Goal: Information Seeking & Learning: Learn about a topic

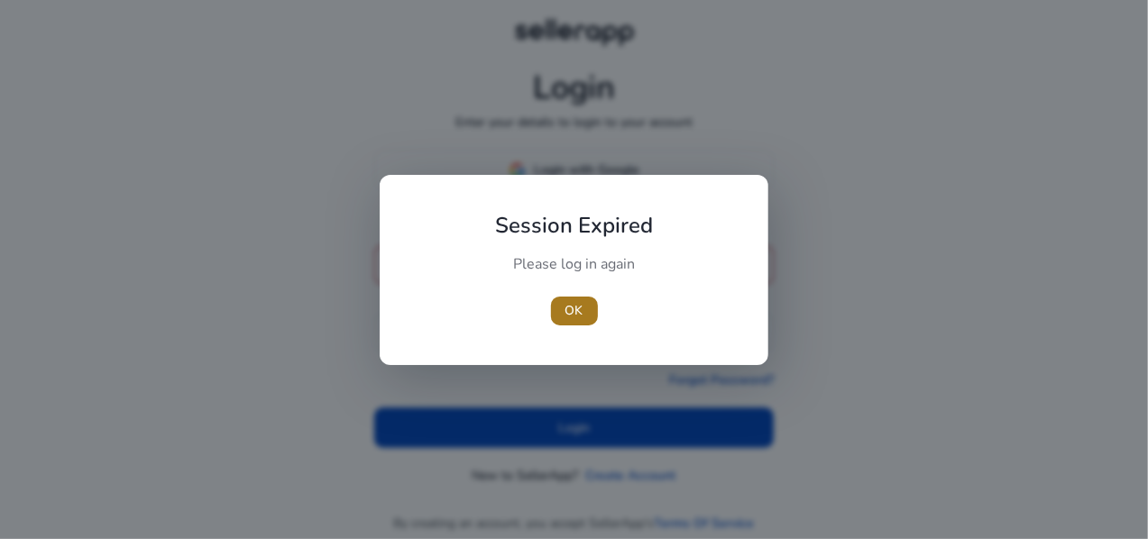
click at [570, 313] on span "OK" at bounding box center [574, 310] width 18 height 19
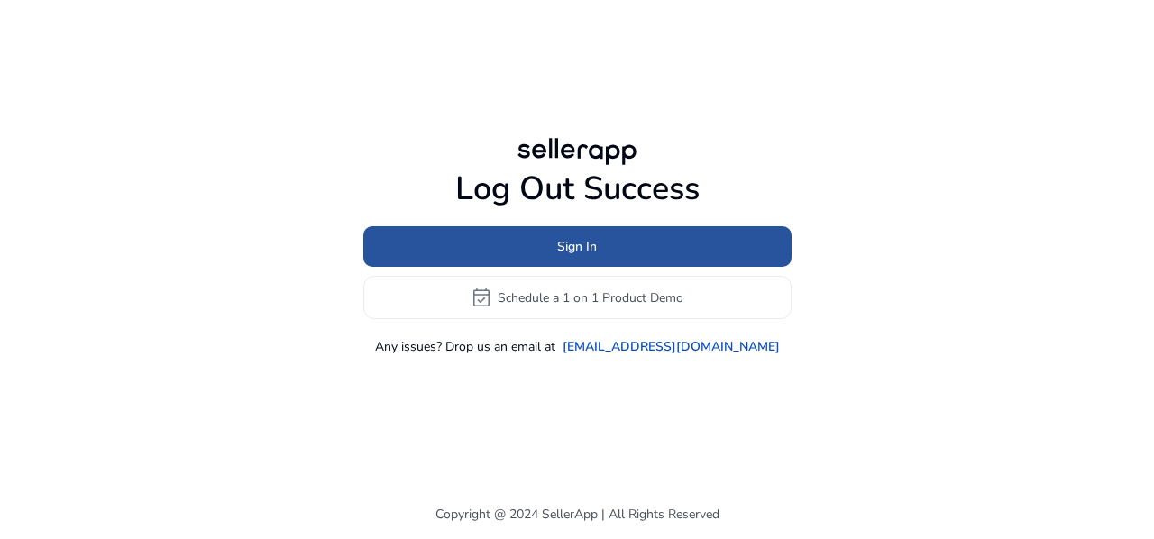
click at [585, 250] on span "Sign In" at bounding box center [577, 246] width 40 height 19
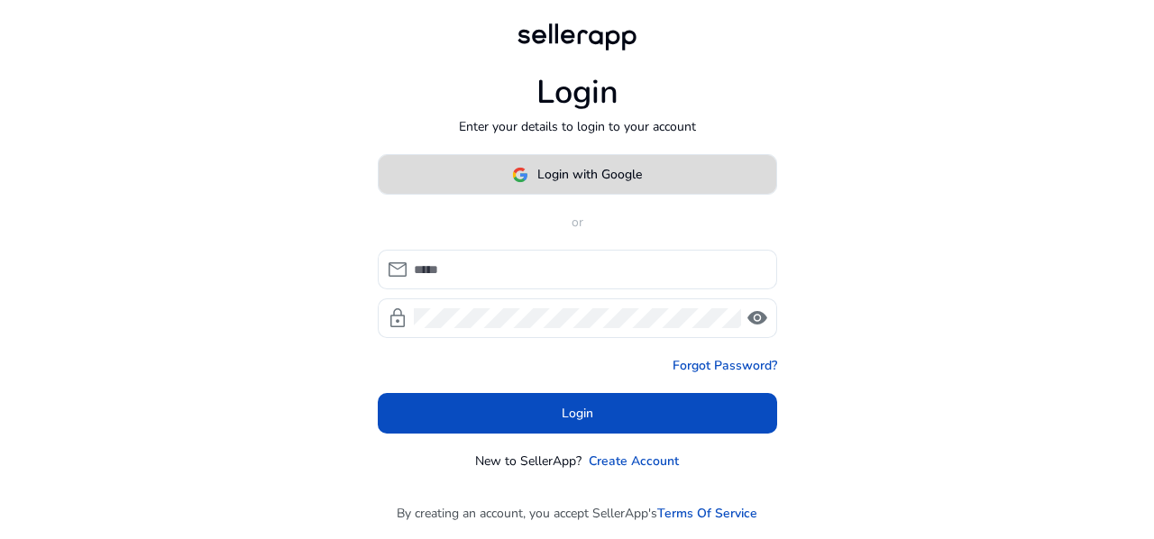
click at [574, 176] on span "Login with Google" at bounding box center [589, 174] width 105 height 19
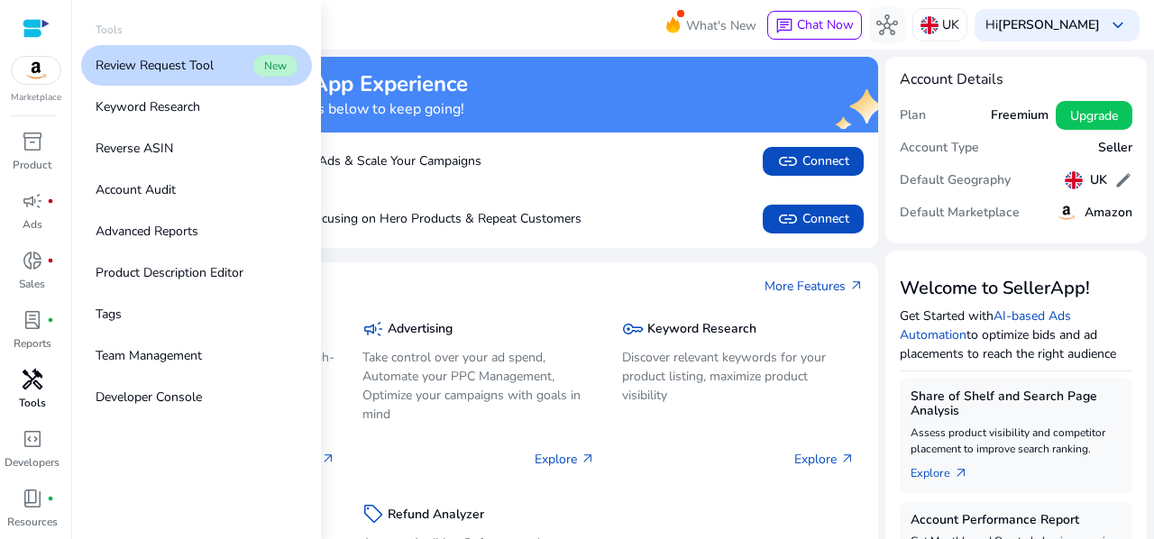
click at [34, 390] on span "handyman" at bounding box center [33, 380] width 22 height 22
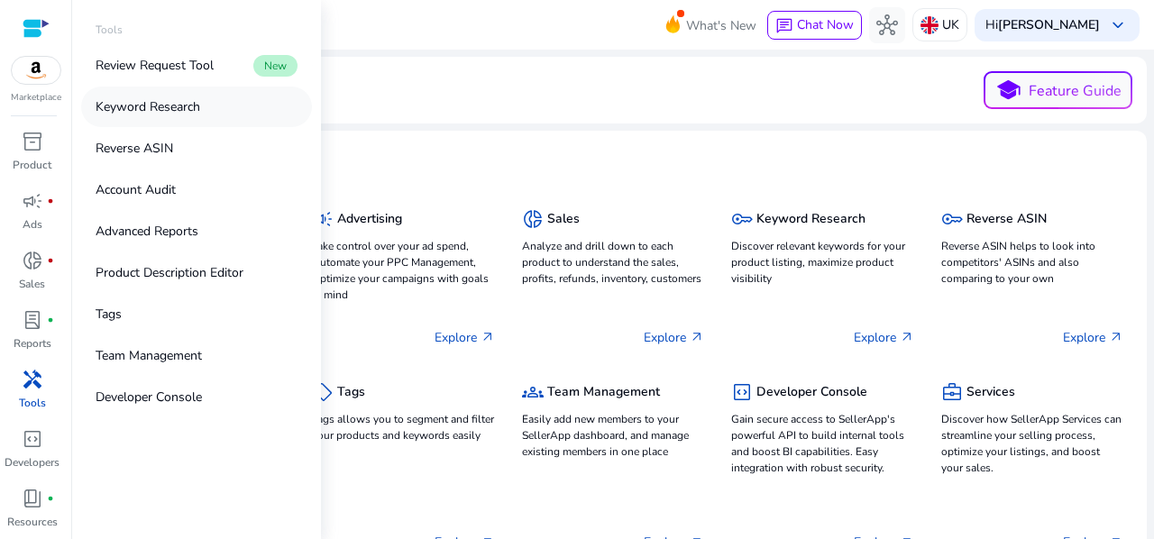
click at [206, 109] on link "Keyword Research" at bounding box center [196, 107] width 231 height 41
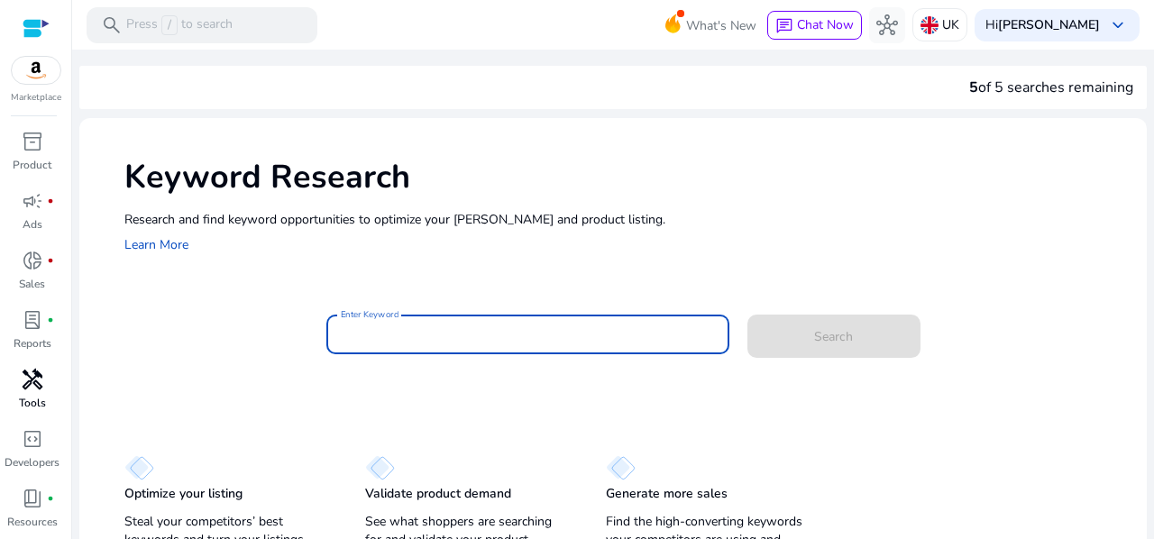
click at [353, 333] on input "Enter Keyword" at bounding box center [528, 335] width 374 height 20
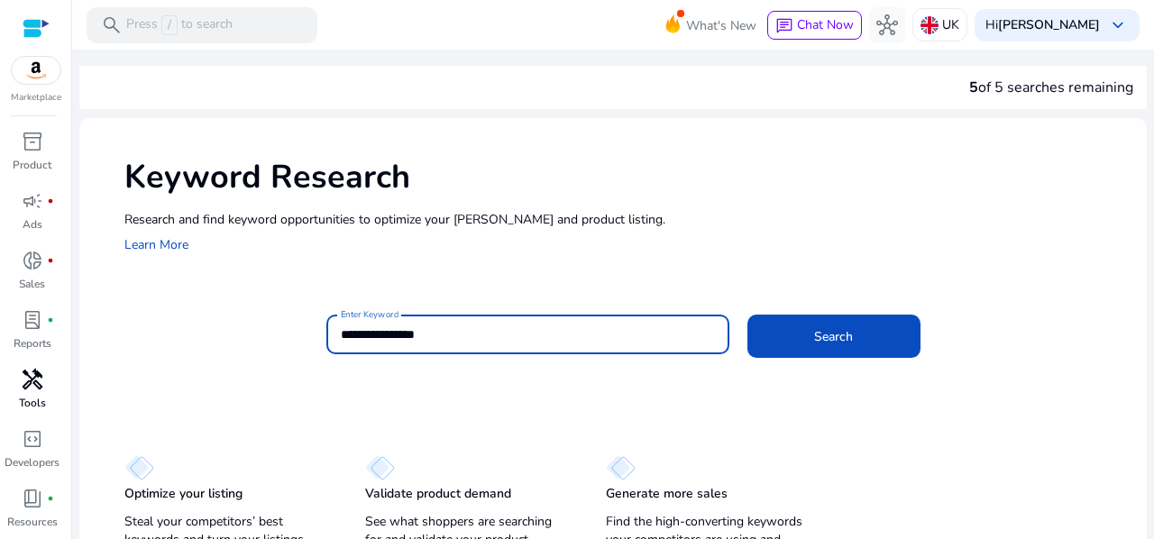
type input "**********"
click at [748, 315] on button "Search" at bounding box center [834, 336] width 173 height 43
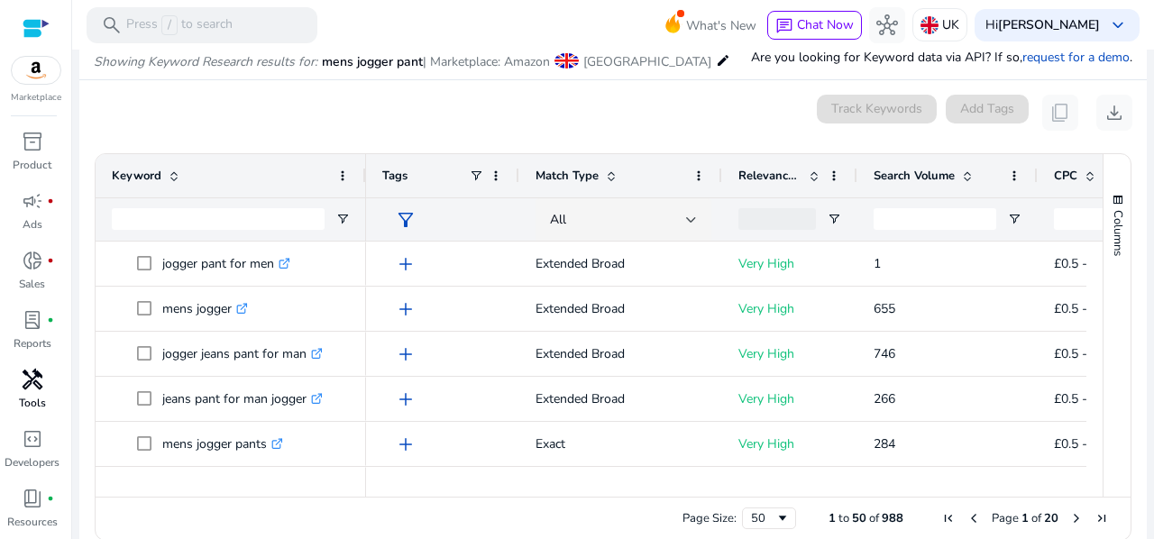
scroll to position [215, 0]
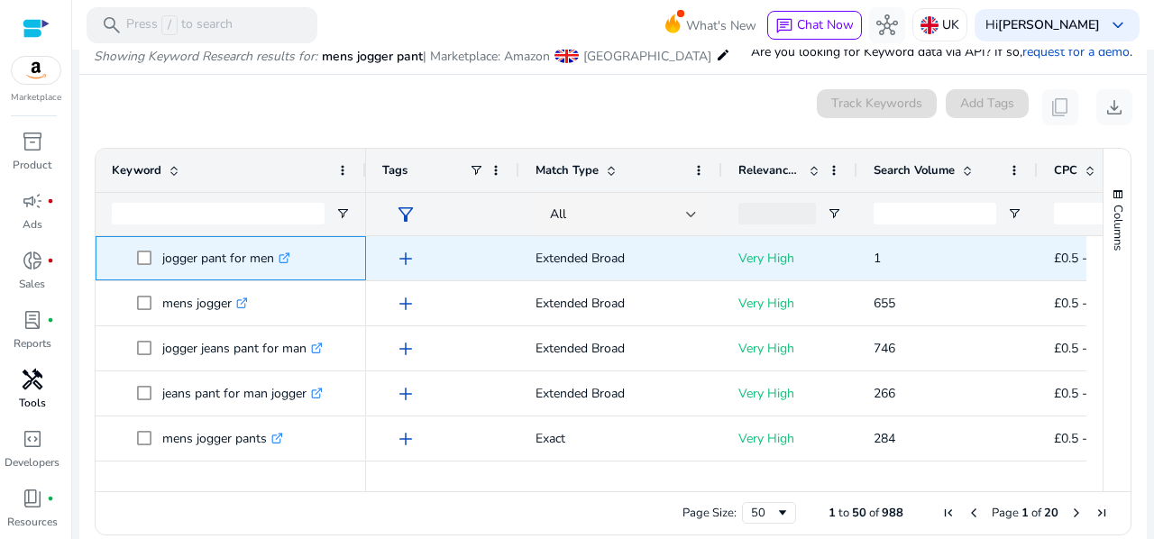
click at [145, 248] on span at bounding box center [149, 258] width 25 height 37
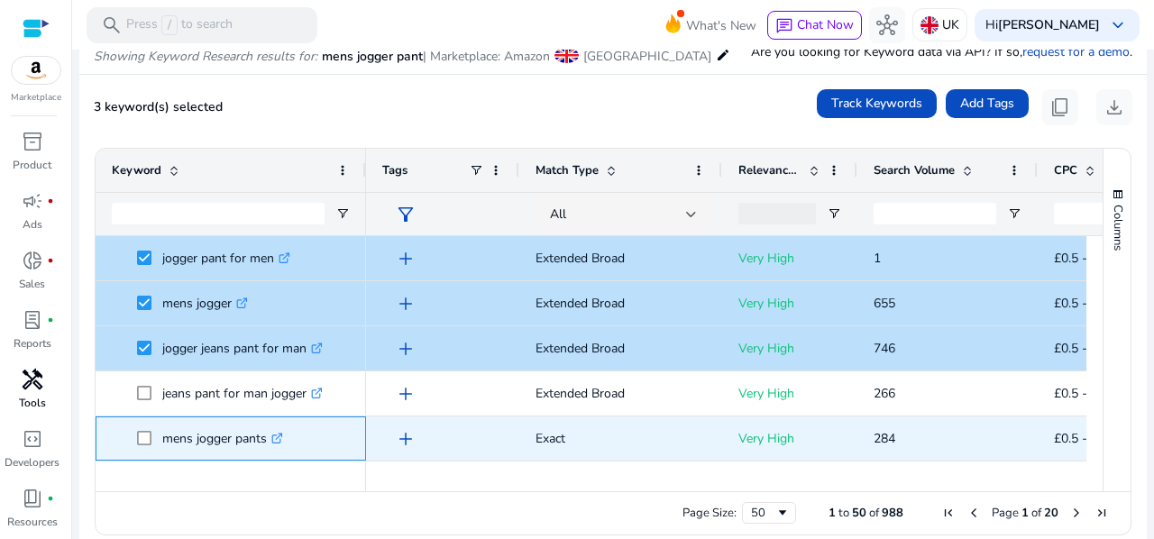
click at [135, 441] on span "mens jogger pants .st0{fill:#2c8af8}" at bounding box center [231, 438] width 238 height 37
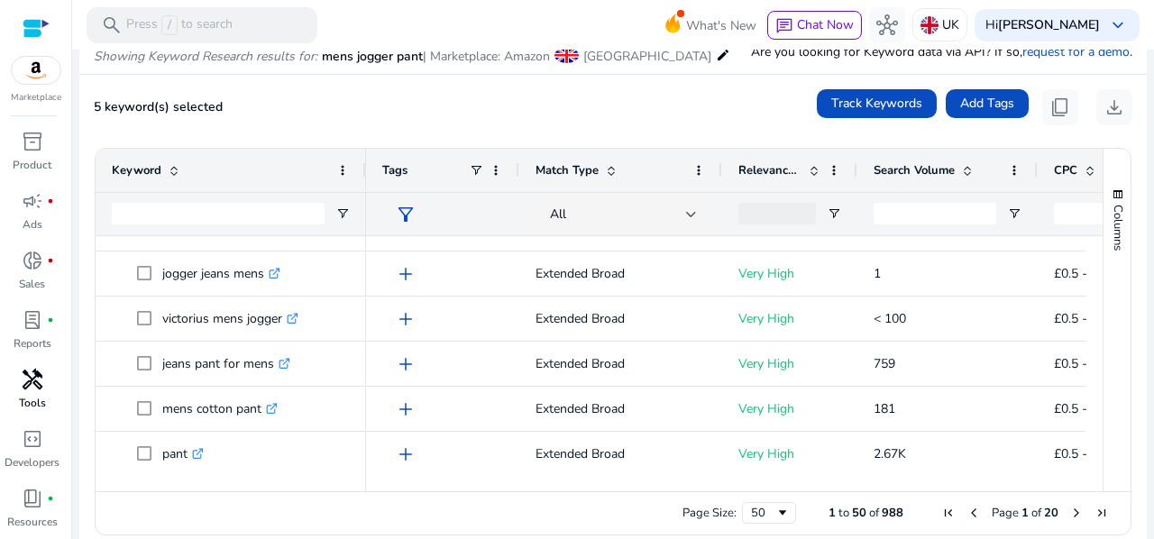
scroll to position [0, 0]
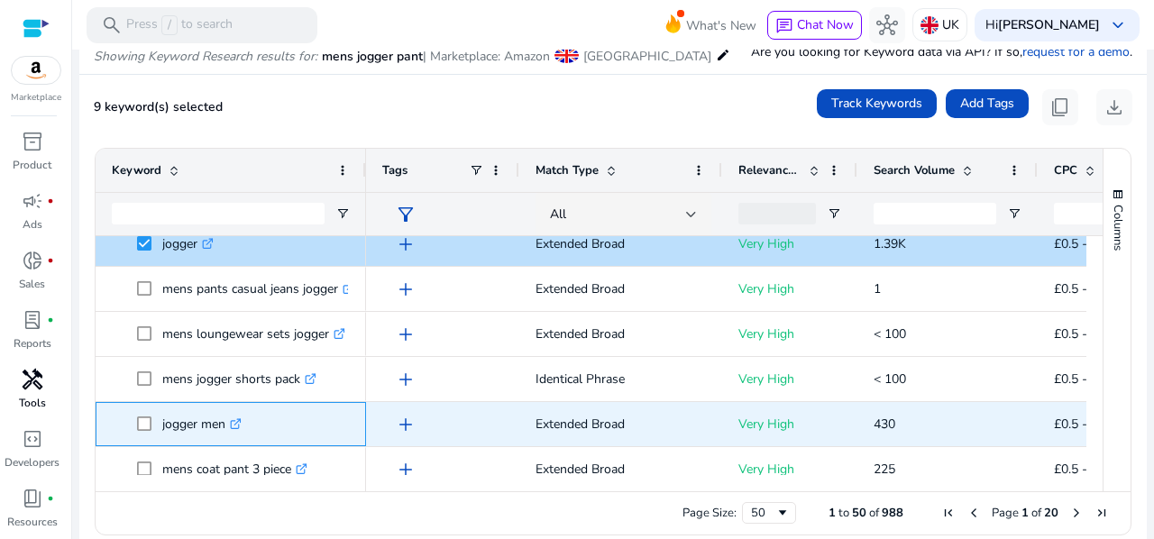
click at [135, 422] on span "jogger men .st0{fill:#2c8af8}" at bounding box center [231, 424] width 238 height 37
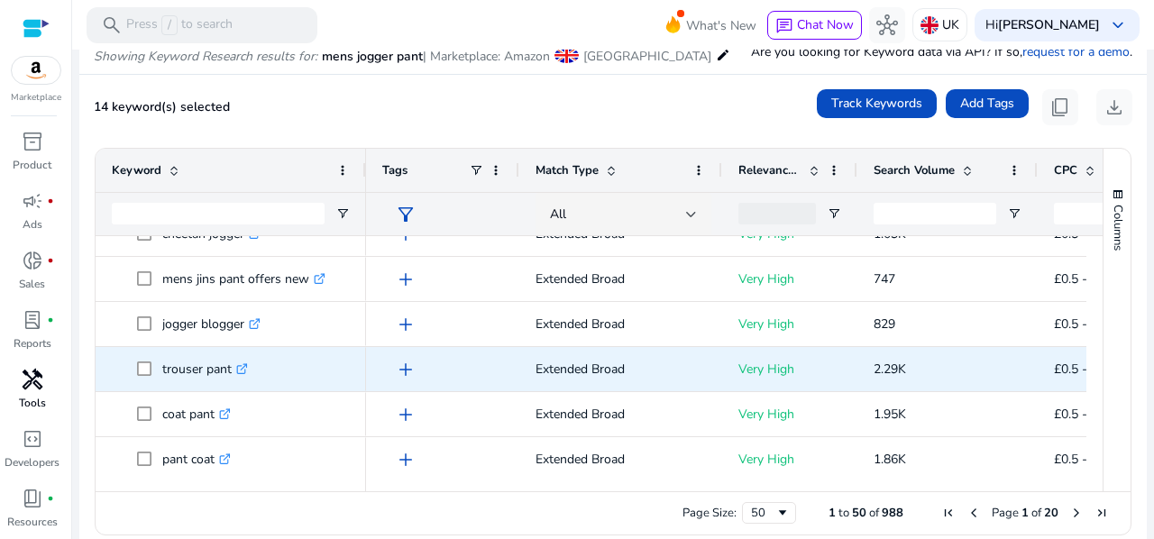
click at [144, 377] on span at bounding box center [149, 369] width 25 height 37
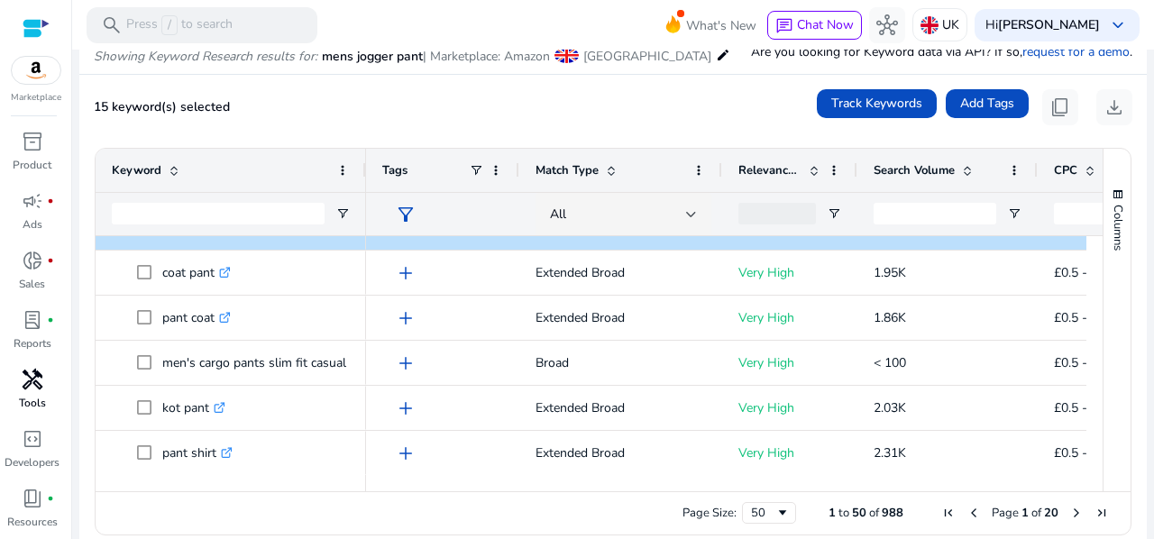
click at [1070, 515] on span "Next Page" at bounding box center [1077, 513] width 14 height 14
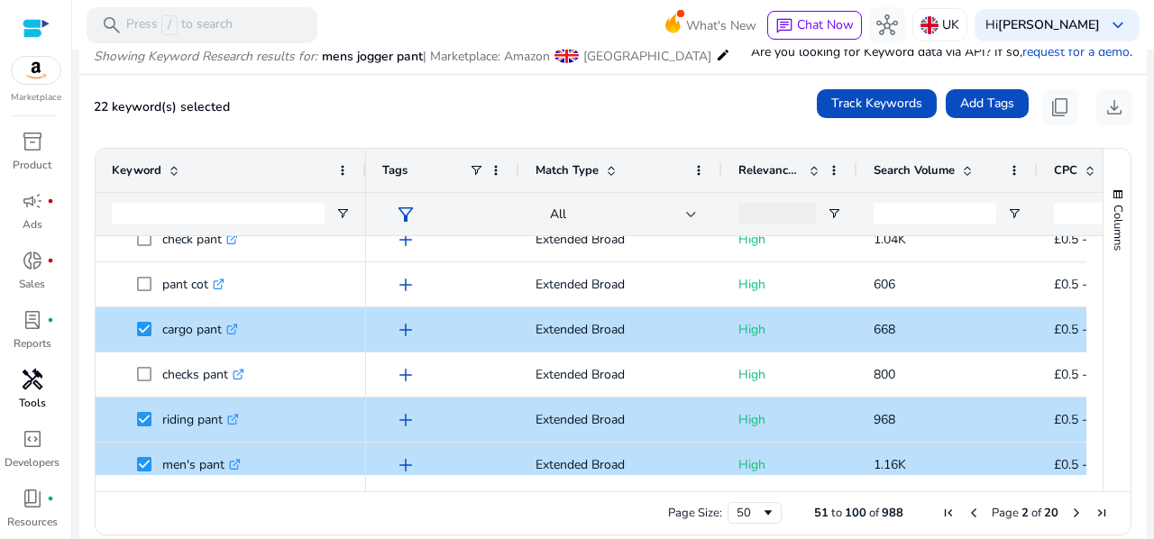
drag, startPoint x: 1096, startPoint y: 308, endPoint x: 1098, endPoint y: 328, distance: 20.0
click at [1103, 328] on div "Columns Keyword Column Labels Drag here to set column labels" at bounding box center [1117, 320] width 28 height 343
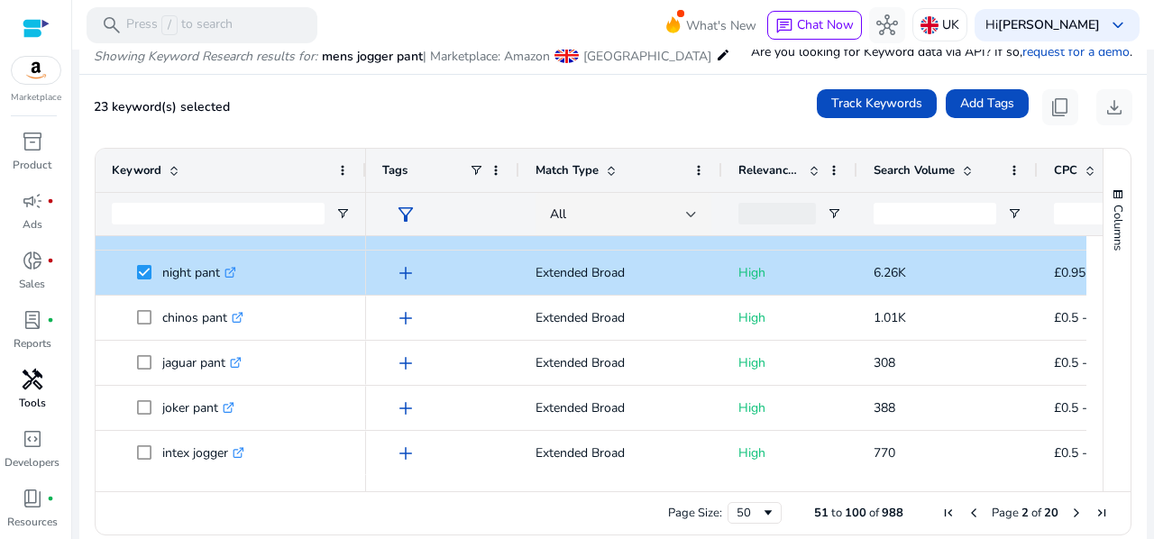
drag, startPoint x: 1096, startPoint y: 329, endPoint x: 1096, endPoint y: 339, distance: 9.9
click at [1103, 339] on div "Columns Keyword Column Labels Drag here to set column labels" at bounding box center [1117, 320] width 28 height 343
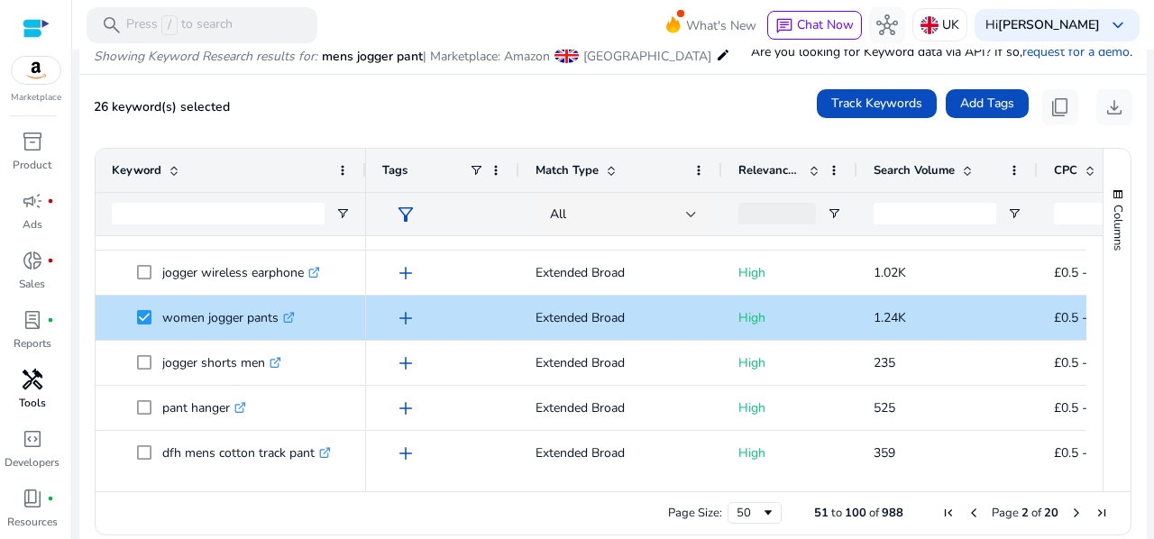
click at [1070, 516] on span "Next Page" at bounding box center [1077, 513] width 14 height 14
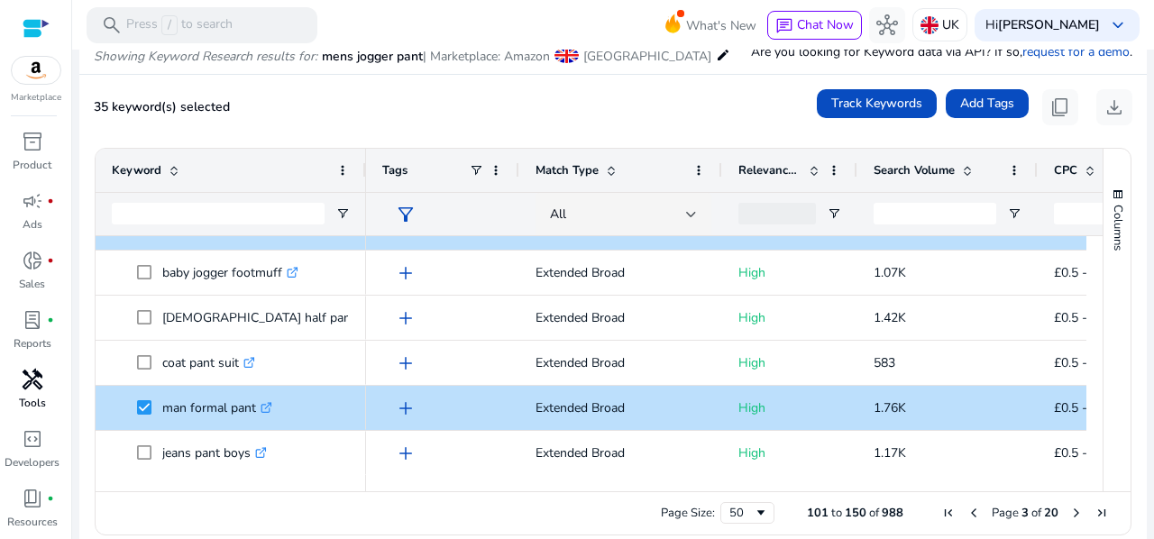
drag, startPoint x: 1102, startPoint y: 456, endPoint x: 1102, endPoint y: 467, distance: 10.8
click at [1104, 467] on div "Columns" at bounding box center [1117, 320] width 27 height 343
click at [1070, 516] on span "Next Page" at bounding box center [1077, 513] width 14 height 14
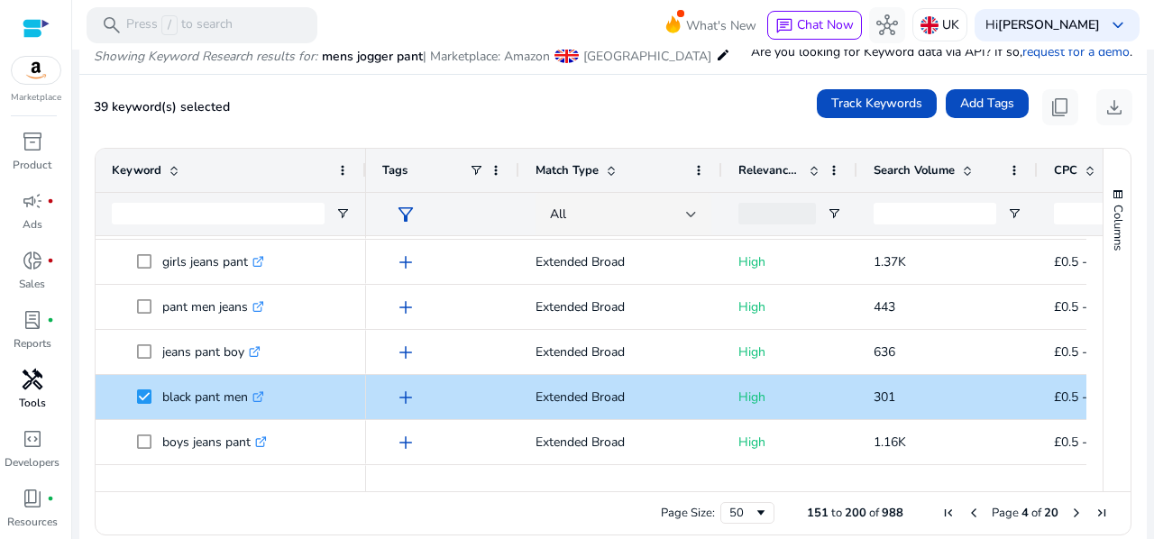
drag, startPoint x: 1096, startPoint y: 288, endPoint x: 1099, endPoint y: 302, distance: 14.9
click at [1103, 302] on div "Columns Keyword Column Labels Drag here to set column labels" at bounding box center [1117, 320] width 28 height 343
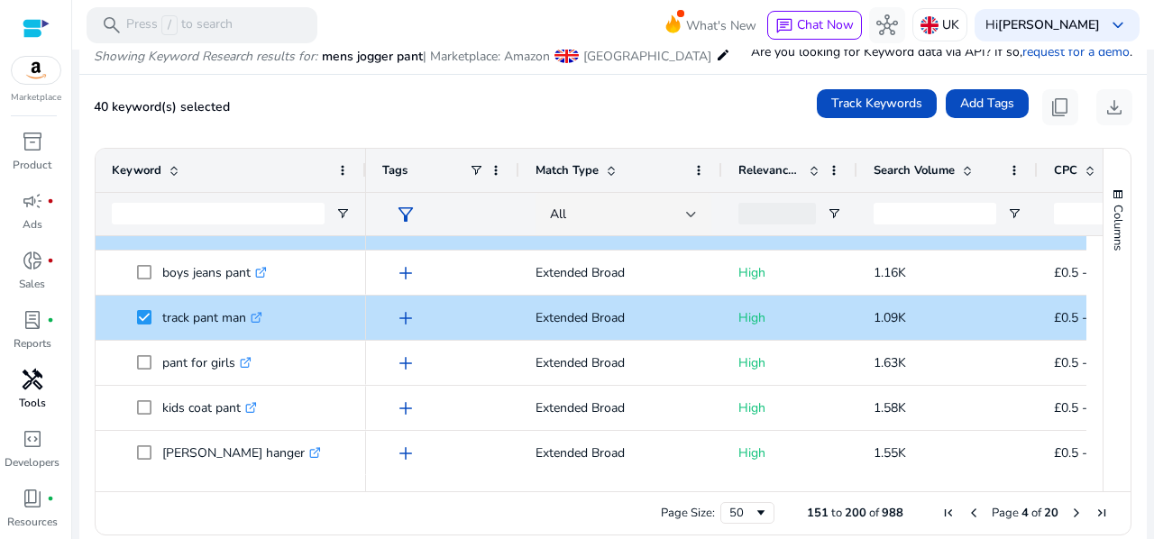
drag, startPoint x: 1096, startPoint y: 302, endPoint x: 1096, endPoint y: 315, distance: 12.6
click at [1103, 315] on div "Columns Keyword Column Labels Drag here to set column labels" at bounding box center [1117, 320] width 28 height 343
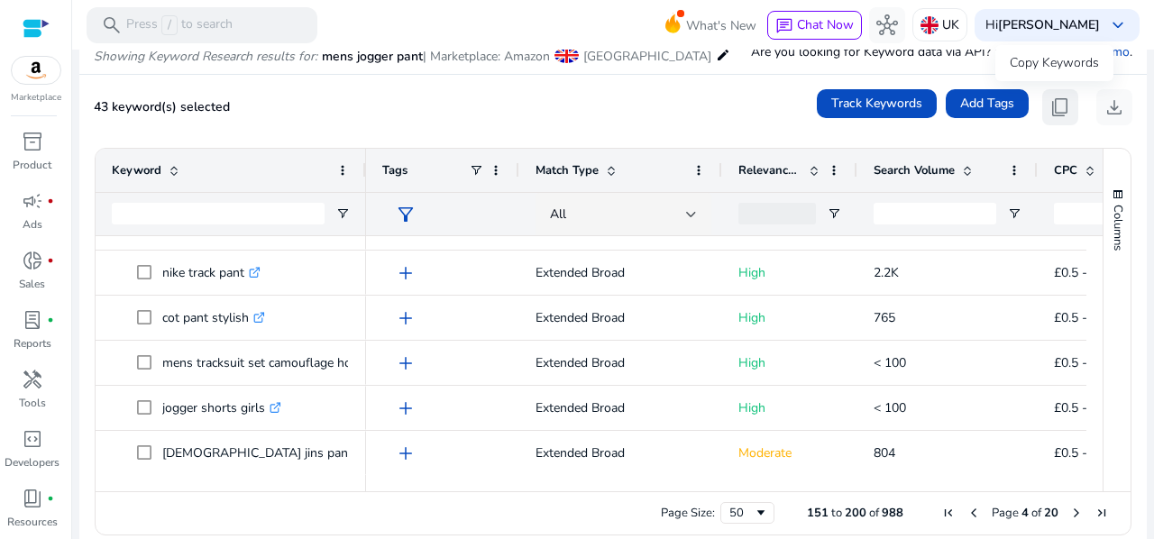
click at [1050, 102] on span "content_copy" at bounding box center [1061, 107] width 22 height 22
